Goal: Task Accomplishment & Management: Use online tool/utility

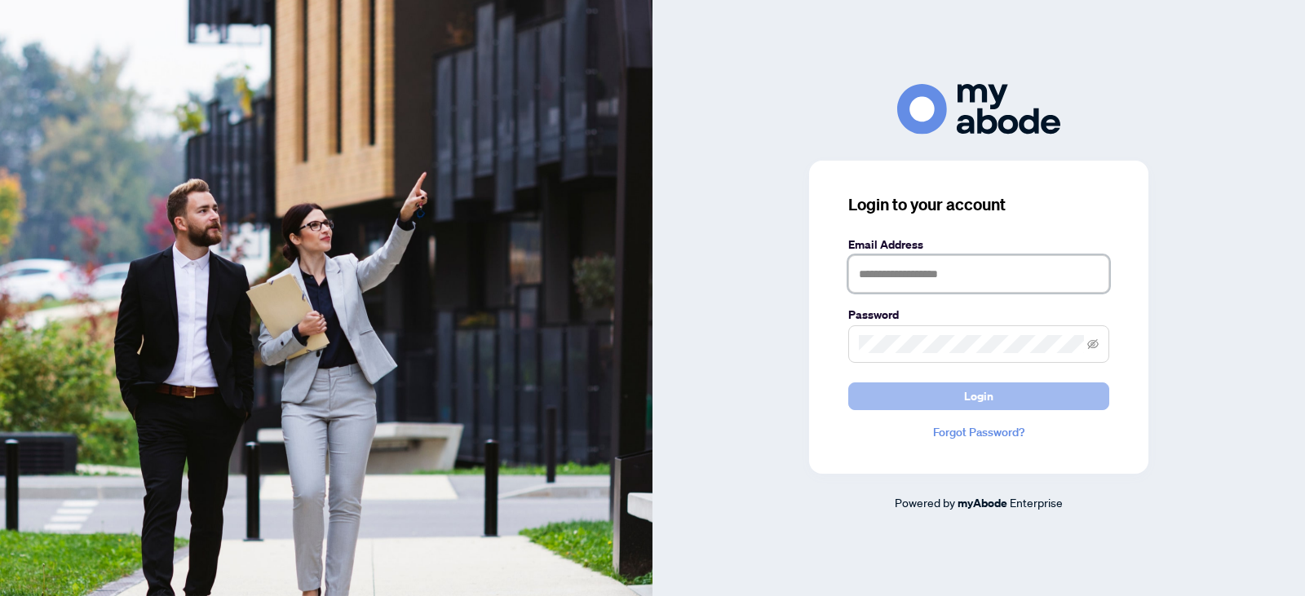
type input "**********"
click at [1005, 390] on button "Login" at bounding box center [978, 397] width 261 height 28
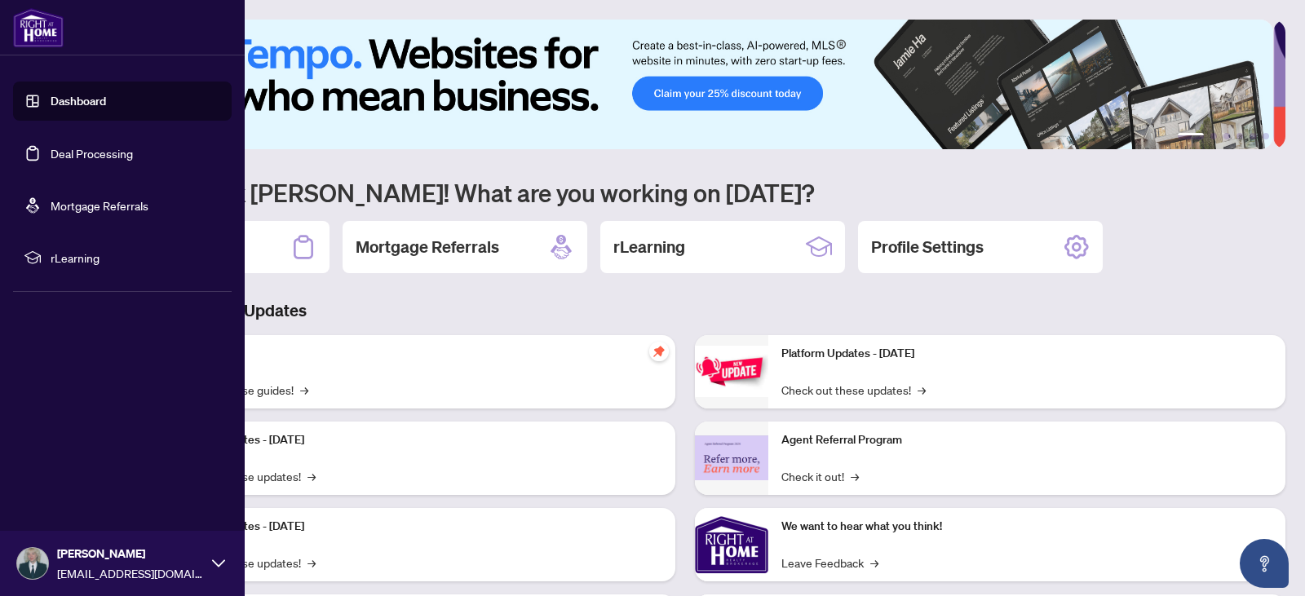
click at [56, 157] on link "Deal Processing" at bounding box center [92, 153] width 82 height 15
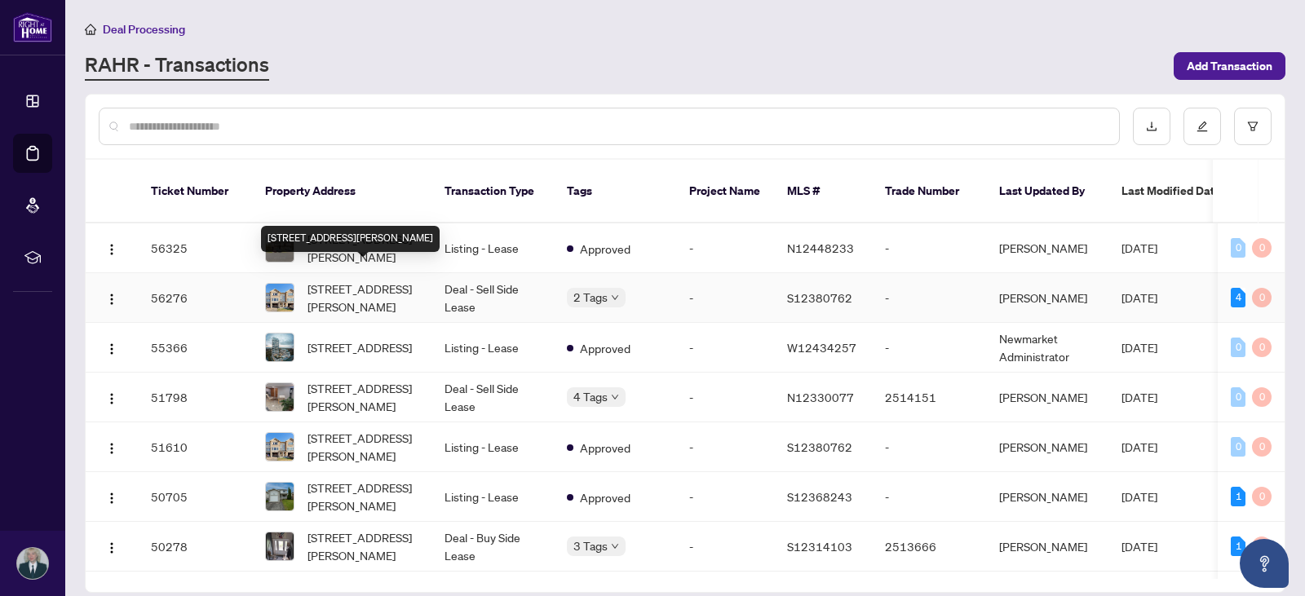
click at [409, 283] on span "[STREET_ADDRESS][PERSON_NAME]" at bounding box center [362, 298] width 111 height 36
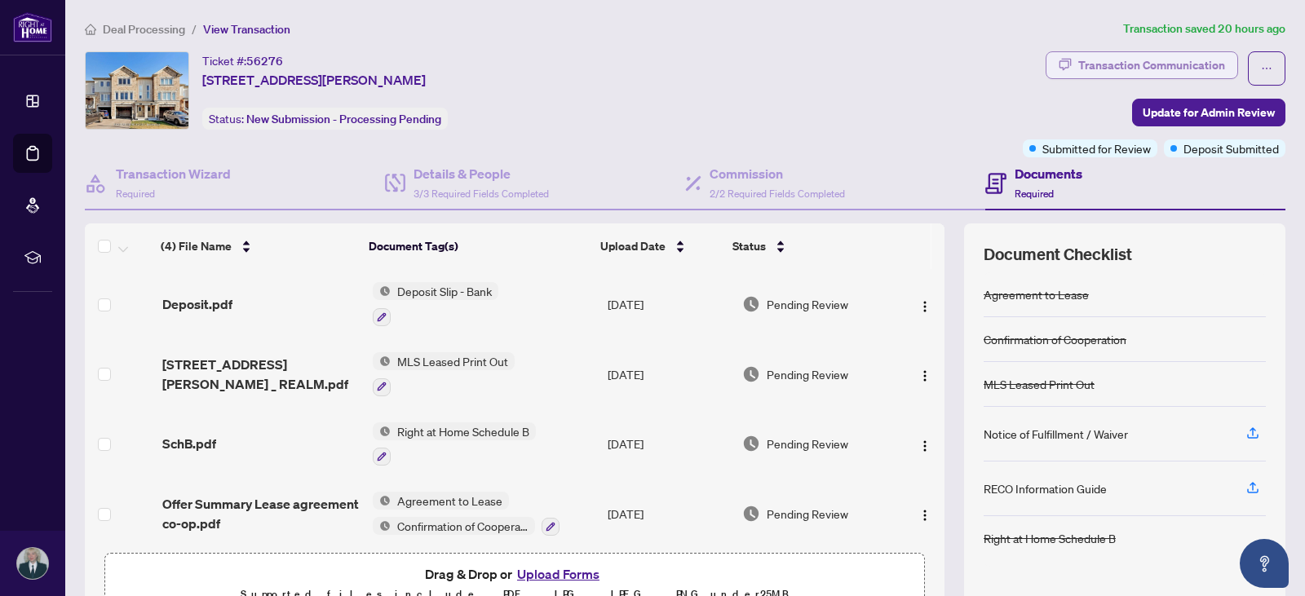
click at [1173, 57] on div "Transaction Communication" at bounding box center [1151, 65] width 147 height 26
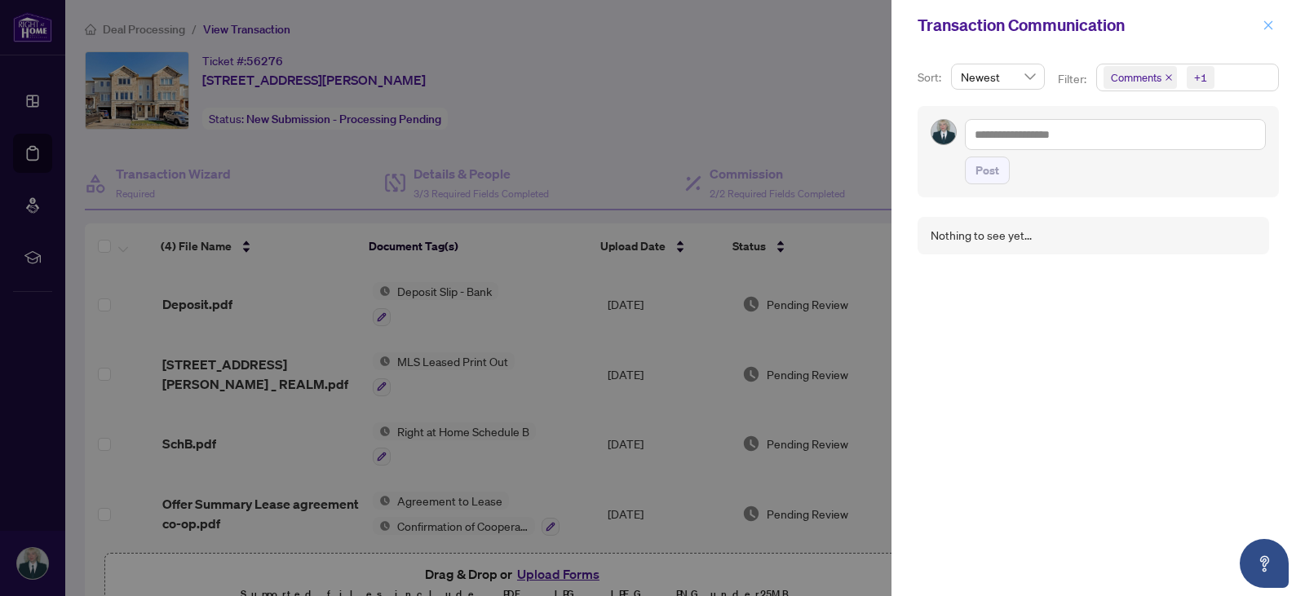
click at [1270, 27] on icon "close" at bounding box center [1268, 24] width 9 height 9
